Goal: Entertainment & Leisure: Consume media (video, audio)

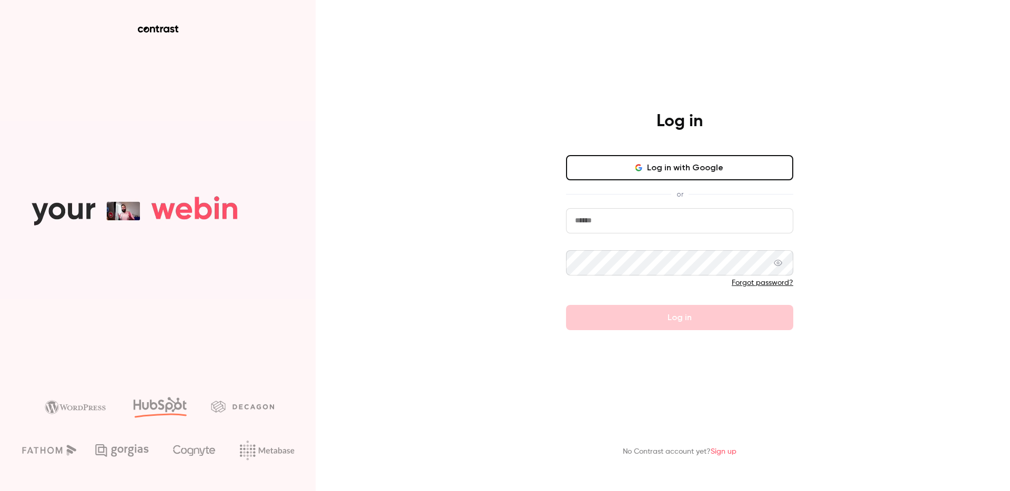
type input "**********"
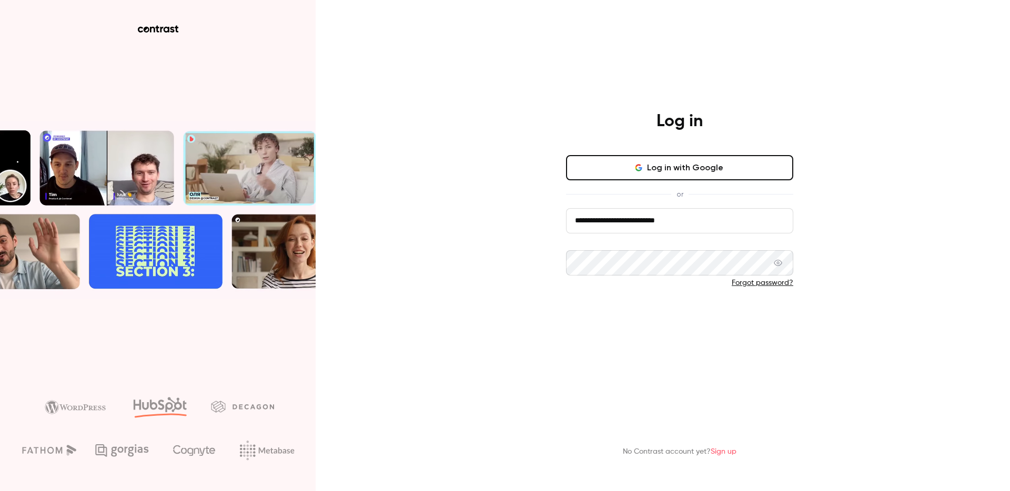
click at [719, 321] on button "Log in" at bounding box center [679, 317] width 227 height 25
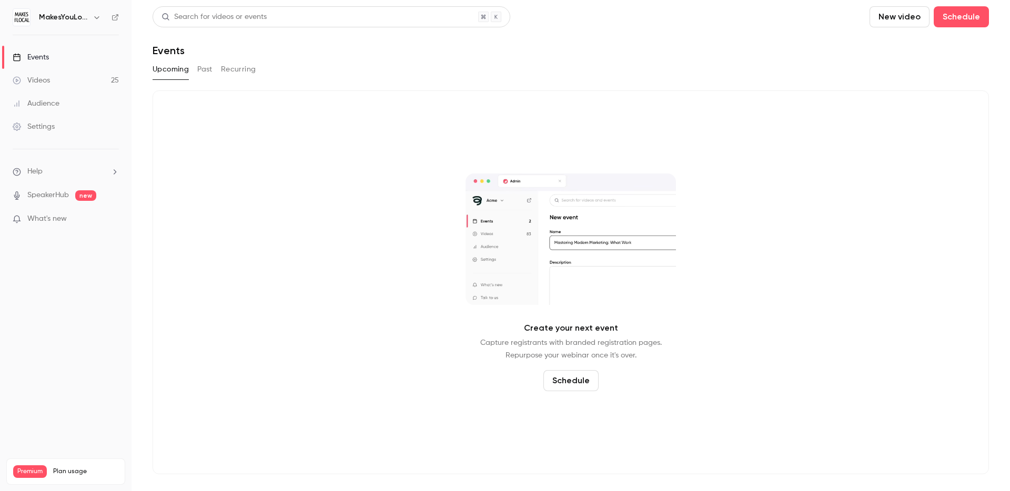
click at [65, 79] on link "Videos 25" at bounding box center [66, 80] width 132 height 23
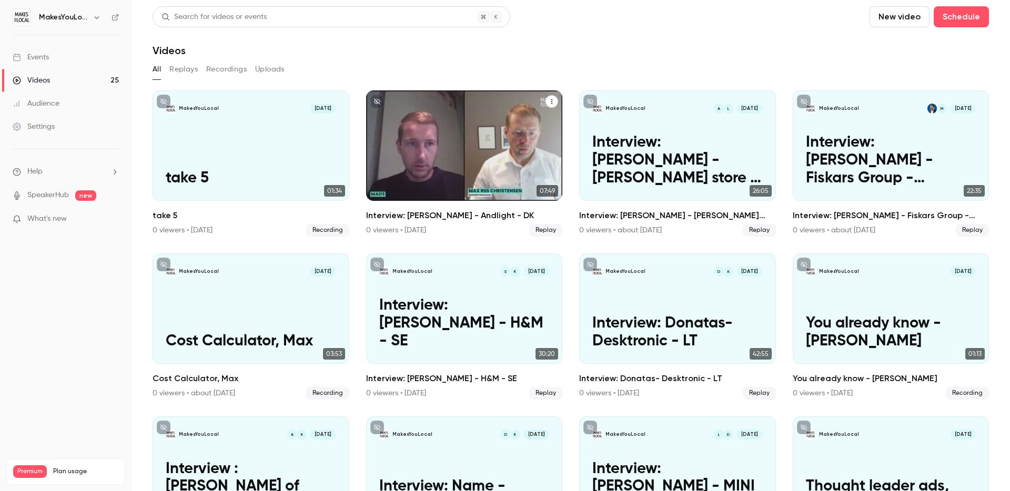
click at [465, 132] on div "MakesYouLocal M Aug 5 Interview: Mads Saabye Jørgensen - Andlight - DK" at bounding box center [464, 145] width 197 height 110
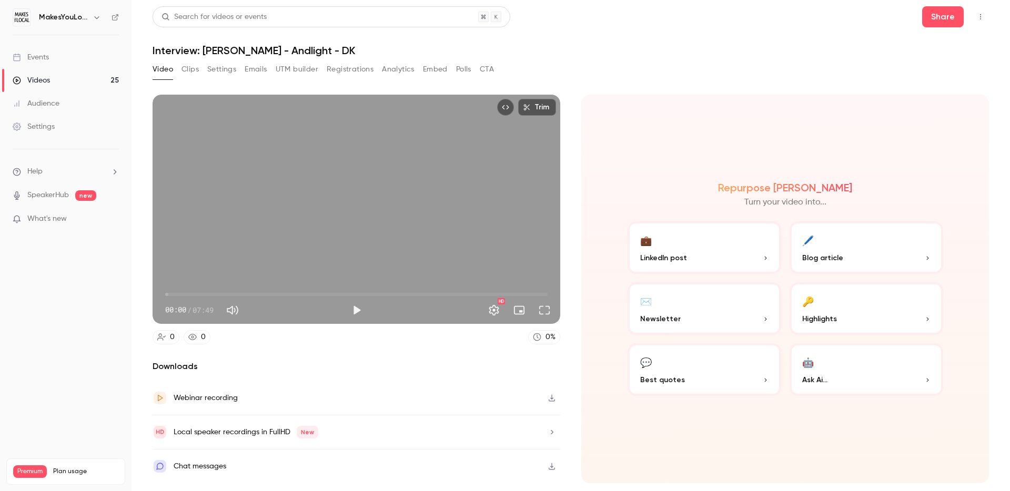
drag, startPoint x: 180, startPoint y: 67, endPoint x: 185, endPoint y: 68, distance: 5.4
click at [183, 67] on div "Video Clips Settings Emails UTM builder Registrations Analytics Embed Polls CTA" at bounding box center [323, 69] width 341 height 17
click at [195, 72] on button "Clips" at bounding box center [190, 69] width 17 height 17
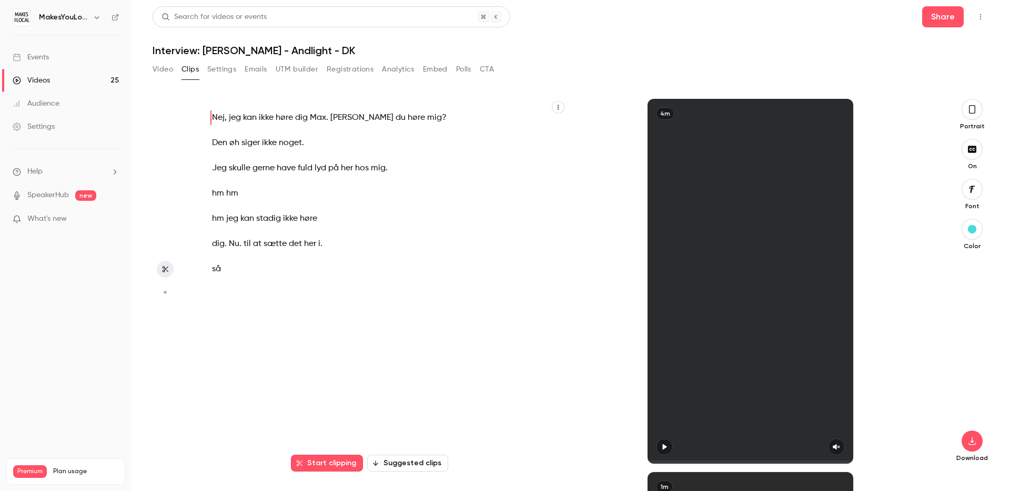
click at [163, 68] on button "Video" at bounding box center [163, 69] width 21 height 17
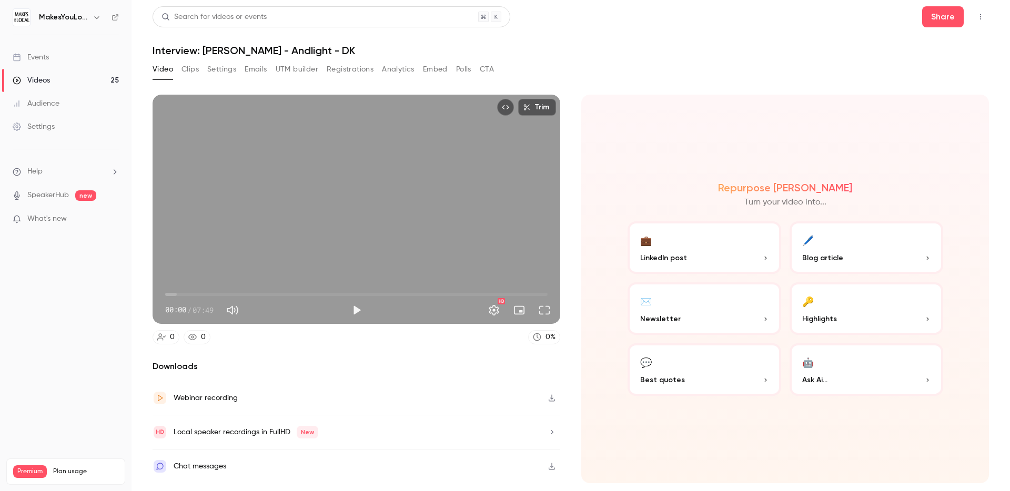
click at [169, 68] on button "Video" at bounding box center [163, 69] width 21 height 17
click at [357, 310] on button "Play" at bounding box center [356, 310] width 21 height 21
click at [207, 296] on span "00:28" at bounding box center [356, 294] width 382 height 17
click at [243, 296] on span "00:51" at bounding box center [356, 294] width 382 height 17
click at [274, 295] on span "01:35" at bounding box center [356, 294] width 382 height 17
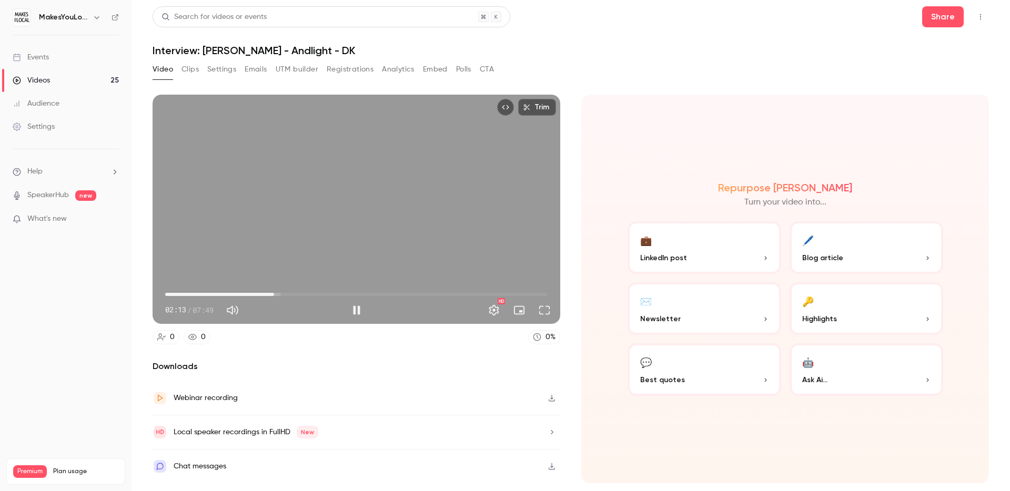
click at [306, 294] on span "02:13" at bounding box center [356, 294] width 382 height 17
click at [334, 293] on span "02:52" at bounding box center [356, 294] width 382 height 17
click at [370, 291] on span "04:11" at bounding box center [356, 294] width 382 height 17
click at [400, 294] on span "04:47" at bounding box center [356, 294] width 382 height 17
click at [459, 295] on span "06:00" at bounding box center [356, 294] width 382 height 17
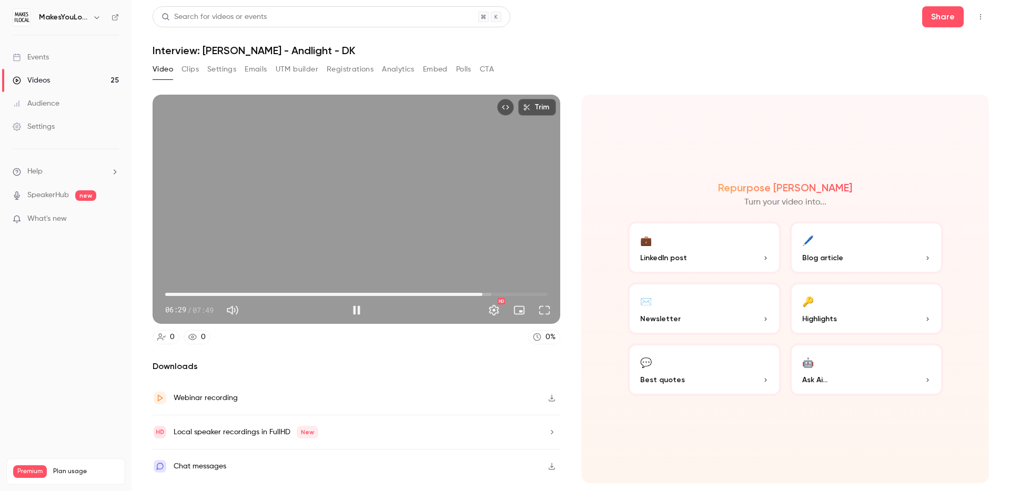
click at [482, 294] on span "06:29" at bounding box center [356, 294] width 382 height 17
click at [493, 293] on span "06:30" at bounding box center [356, 294] width 382 height 17
click at [509, 294] on span "06:42" at bounding box center [356, 294] width 382 height 17
click at [524, 294] on span "07:01" at bounding box center [356, 294] width 382 height 17
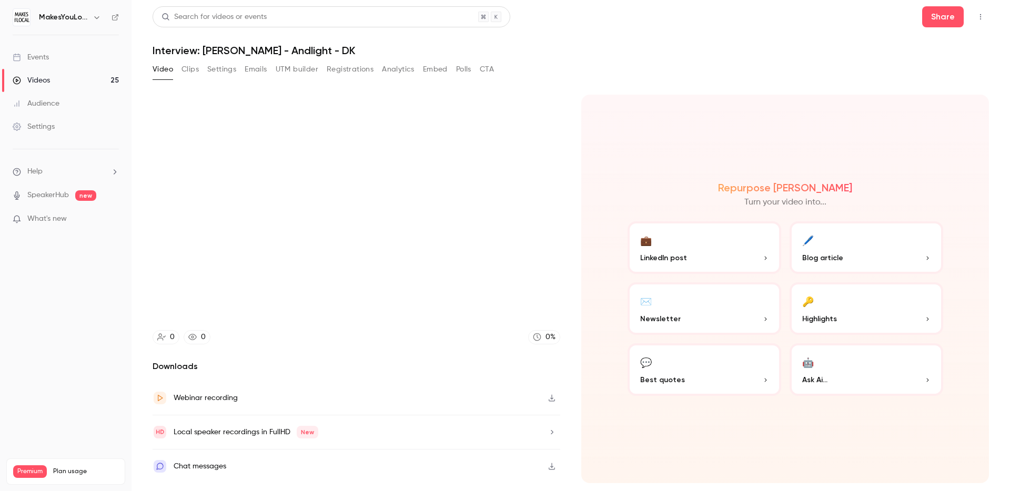
type input "*****"
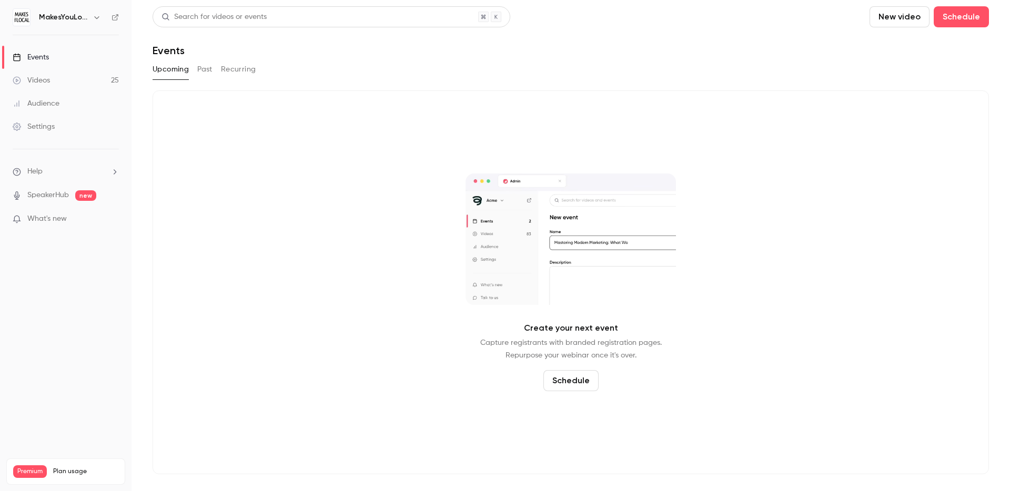
click at [97, 78] on link "Videos 25" at bounding box center [66, 80] width 132 height 23
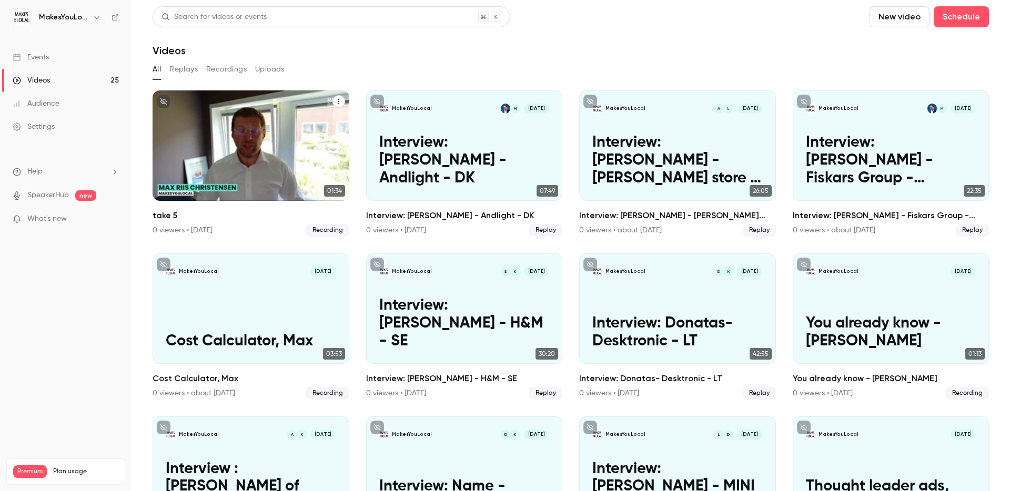
click at [219, 127] on div "MakesYouLocal [DATE] take 5" at bounding box center [251, 145] width 197 height 110
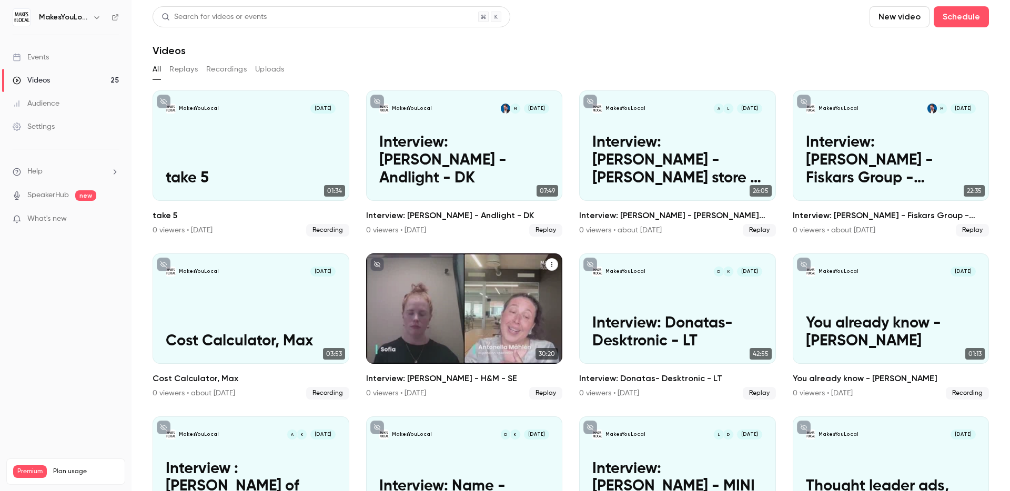
click at [472, 293] on div "MakesYouLocal K S [DATE] Interview: [PERSON_NAME] - H&M - SE" at bounding box center [464, 309] width 197 height 110
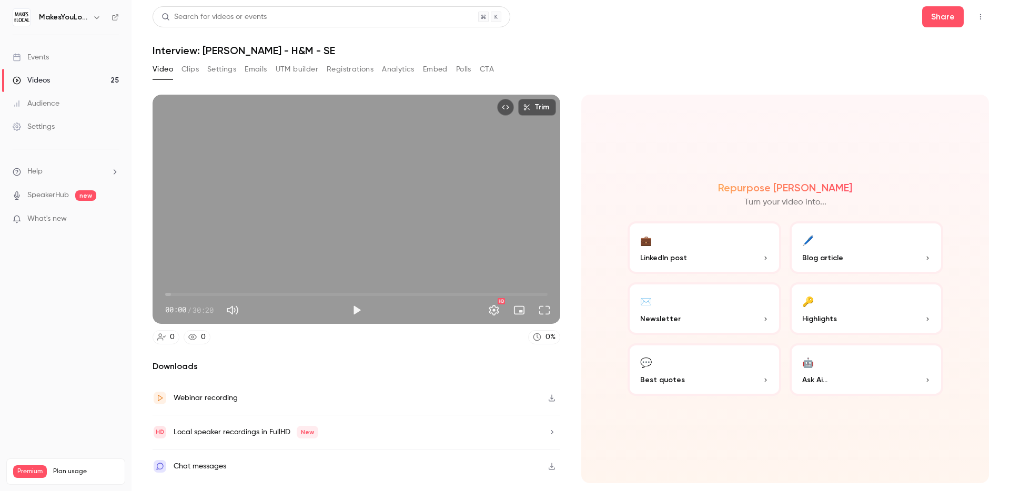
click at [220, 233] on div "Trim 00:00 00:00 / 30:20 HD" at bounding box center [357, 209] width 408 height 229
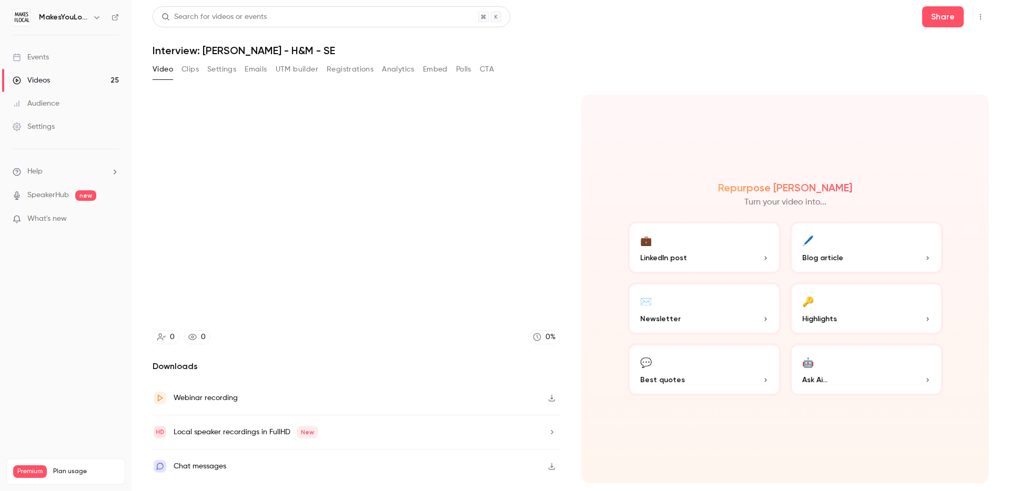
type input "***"
click at [193, 73] on button "Clips" at bounding box center [190, 69] width 17 height 17
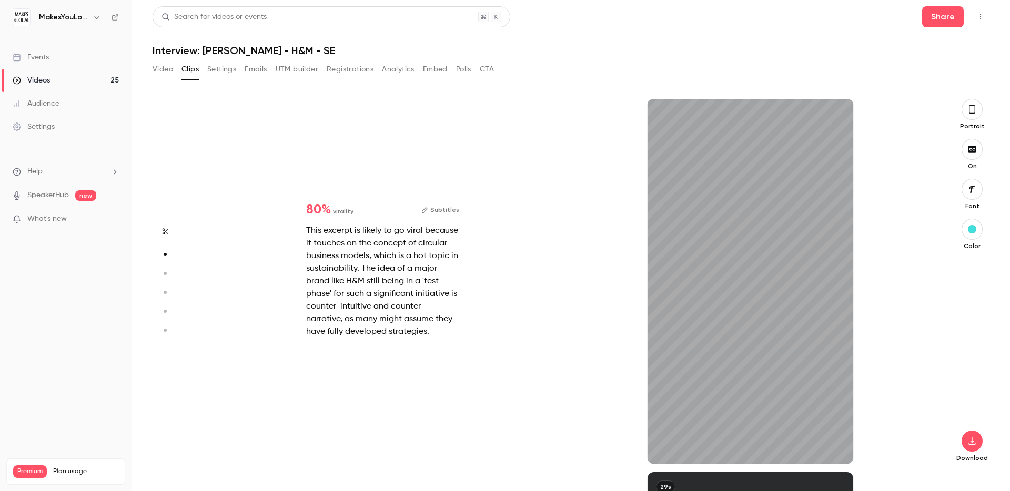
type input "*"
